Goal: Information Seeking & Learning: Learn about a topic

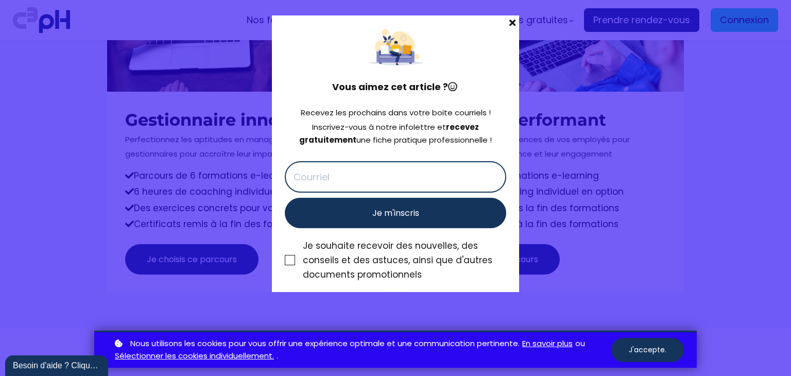
scroll to position [4112, 0]
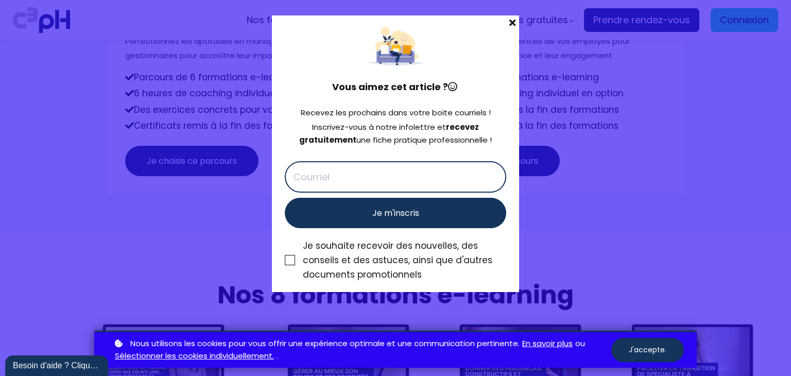
click at [515, 19] on span at bounding box center [512, 22] width 13 height 14
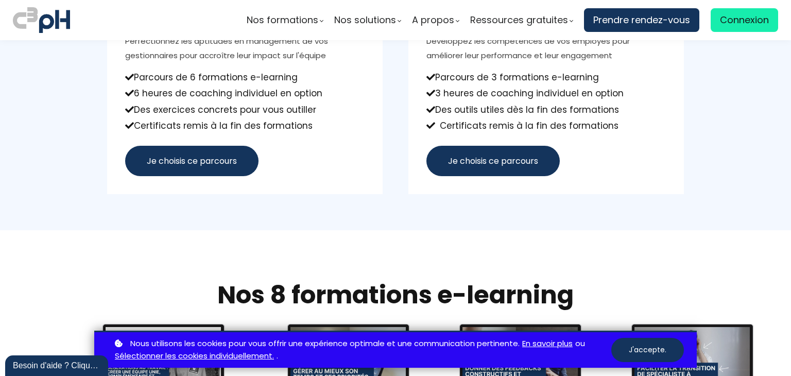
click at [646, 331] on div "Nous utilisons les cookies pour vous offrir une expérience optimale et une comm…" at bounding box center [395, 350] width 603 height 38
click at [649, 349] on button "J'accepte." at bounding box center [648, 350] width 73 height 24
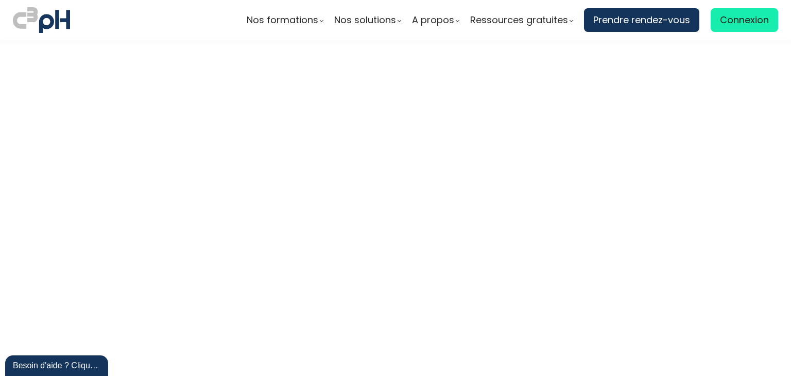
scroll to position [2847, 0]
